Goal: Book appointment/travel/reservation

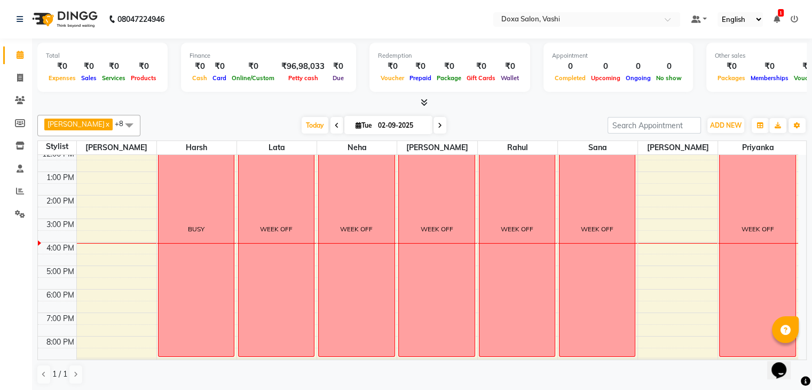
click at [438, 126] on icon at bounding box center [440, 125] width 4 height 6
type input "[DATE]"
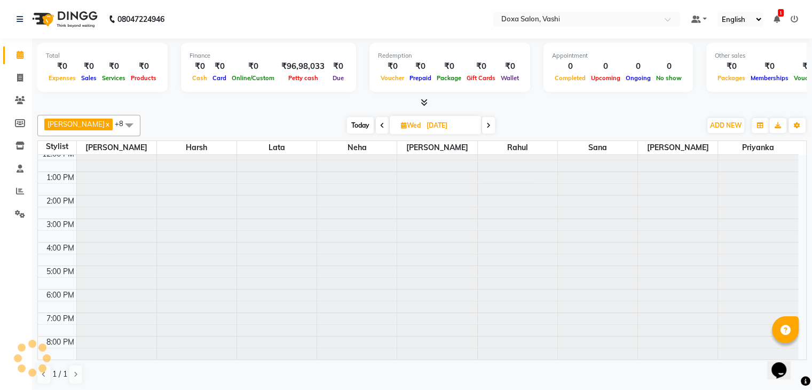
scroll to position [98, 0]
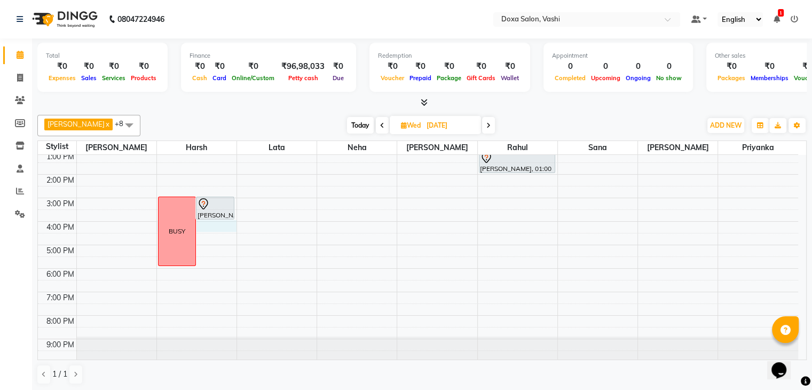
click at [211, 223] on div "9:00 AM 10:00 AM 11:00 AM 12:00 PM 1:00 PM 2:00 PM 3:00 PM 4:00 PM 5:00 PM 6:00…" at bounding box center [418, 209] width 761 height 305
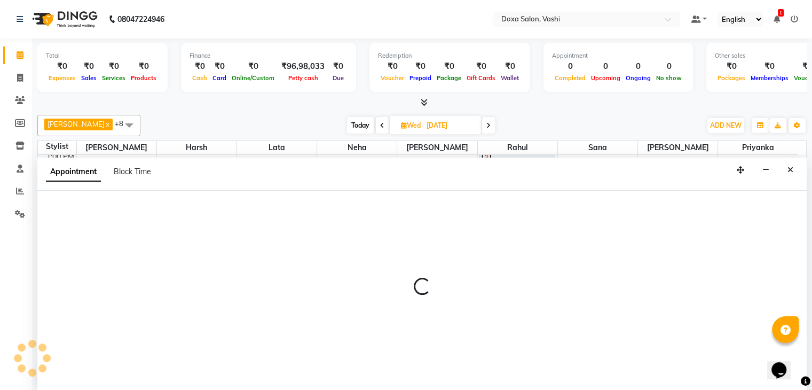
scroll to position [1, 0]
select select "6423"
select select "tentative"
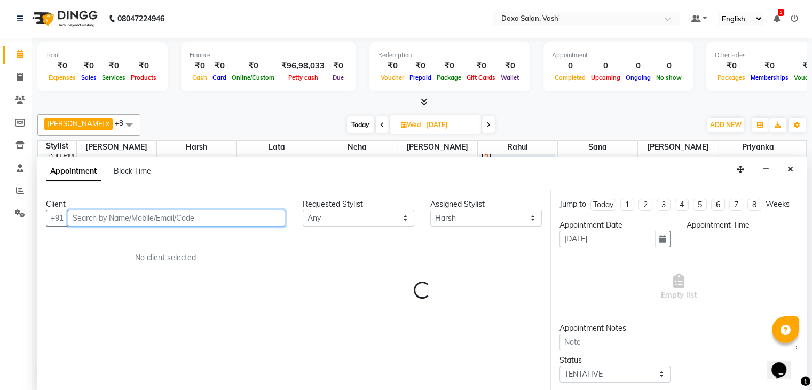
select select "960"
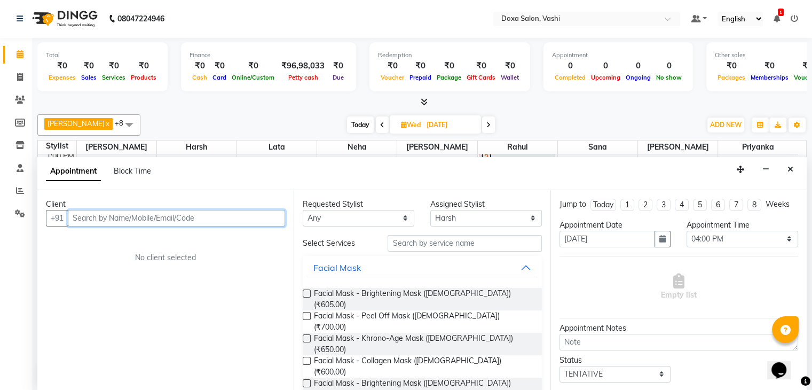
click at [167, 219] on input "text" at bounding box center [176, 218] width 217 height 17
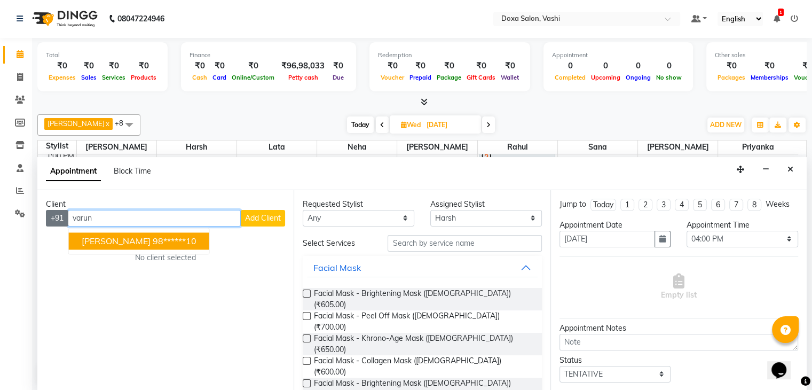
drag, startPoint x: 120, startPoint y: 216, endPoint x: 54, endPoint y: 213, distance: 66.3
click at [53, 220] on div "+91 [PERSON_NAME] 98******10 Add Client" at bounding box center [165, 218] width 239 height 17
click at [131, 238] on span "[PERSON_NAME]" at bounding box center [116, 241] width 69 height 11
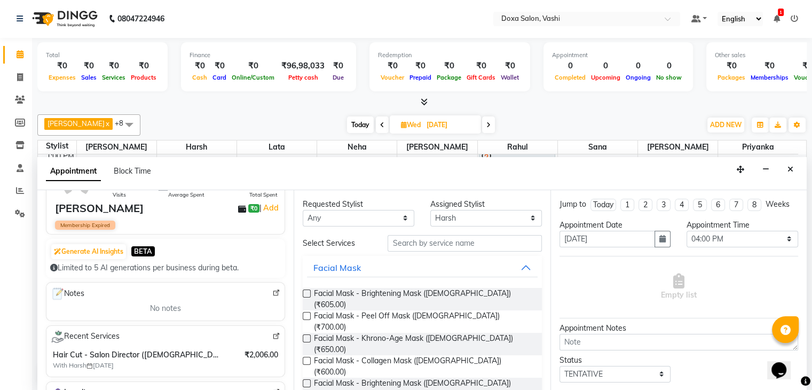
scroll to position [0, 0]
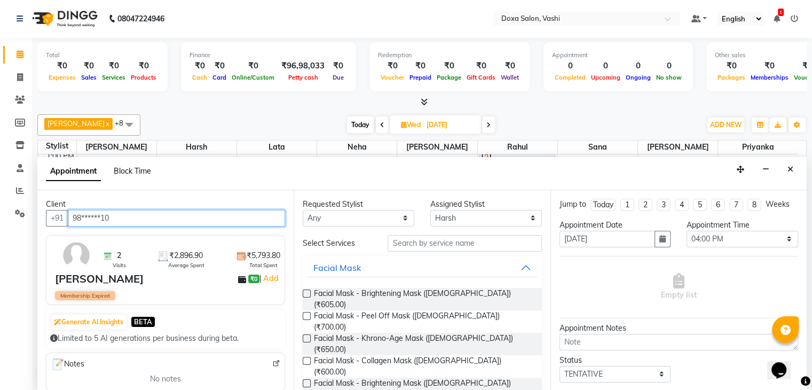
type input "98******10"
click at [129, 171] on span "Block Time" at bounding box center [132, 171] width 37 height 10
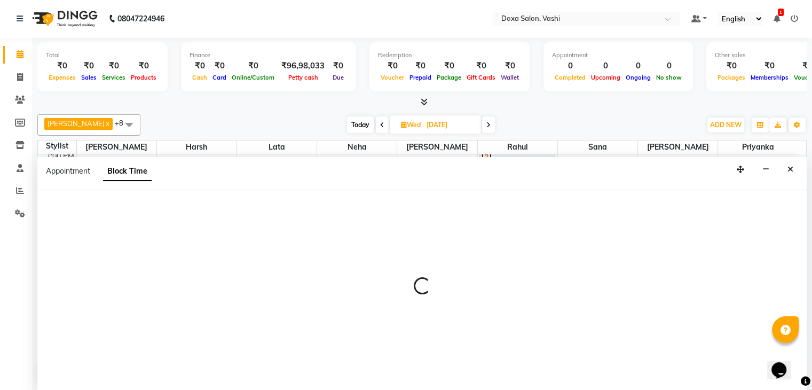
select select "6423"
select select "960"
select select "990"
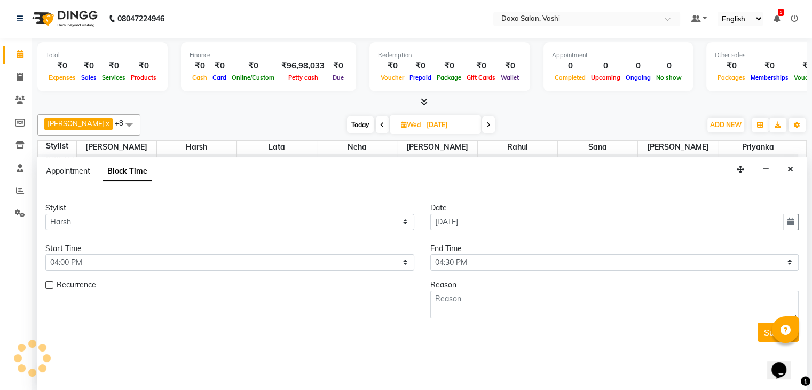
scroll to position [98, 0]
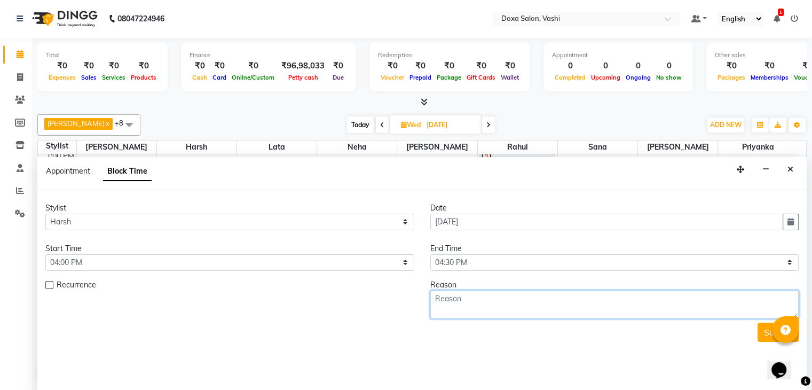
click at [459, 293] on textarea at bounding box center [614, 305] width 369 height 28
type textarea "C"
type textarea "[PERSON_NAME] Called on [DATE] Appointment with harsh to confirm, for her, Son …"
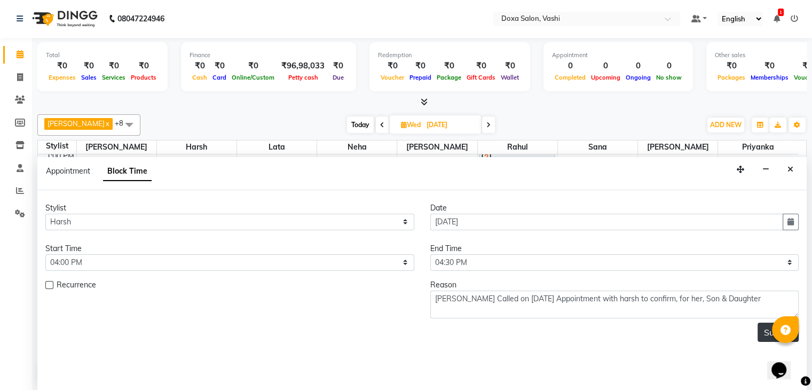
click at [768, 332] on button "Submit" at bounding box center [778, 332] width 41 height 19
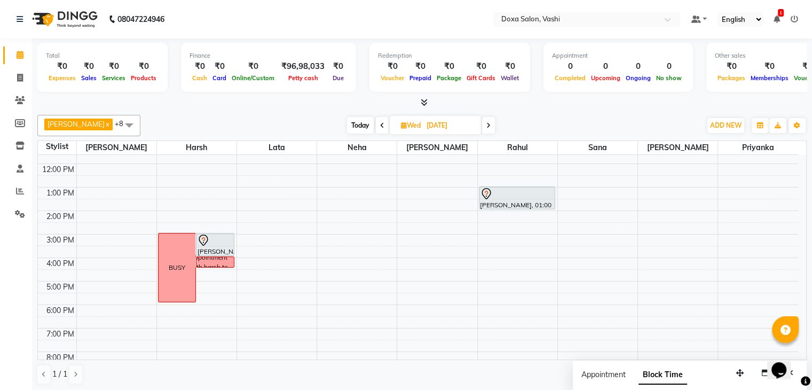
scroll to position [97, 0]
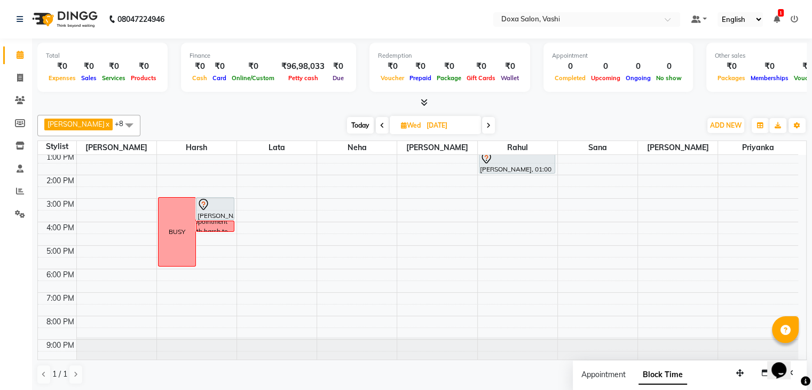
click at [487, 124] on icon at bounding box center [489, 125] width 4 height 6
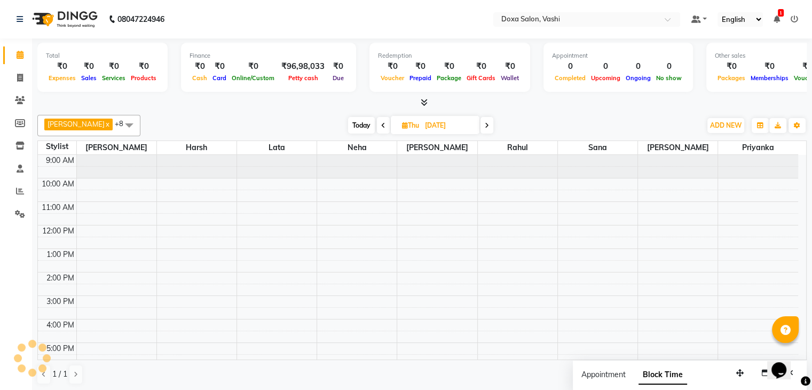
scroll to position [98, 0]
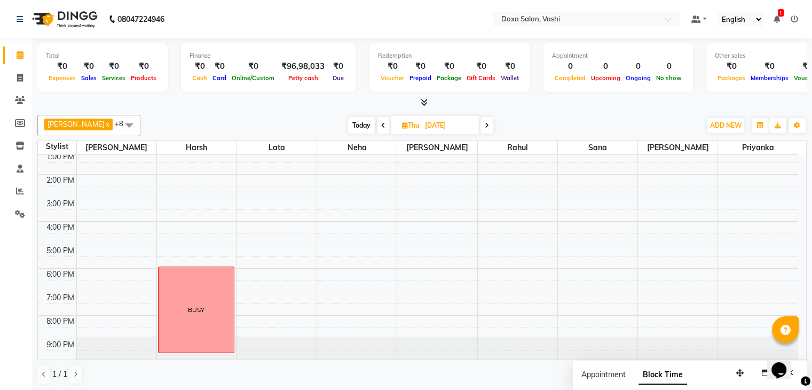
click at [349, 126] on span "Today" at bounding box center [361, 125] width 27 height 17
type input "02-09-2025"
